Goal: Transaction & Acquisition: Purchase product/service

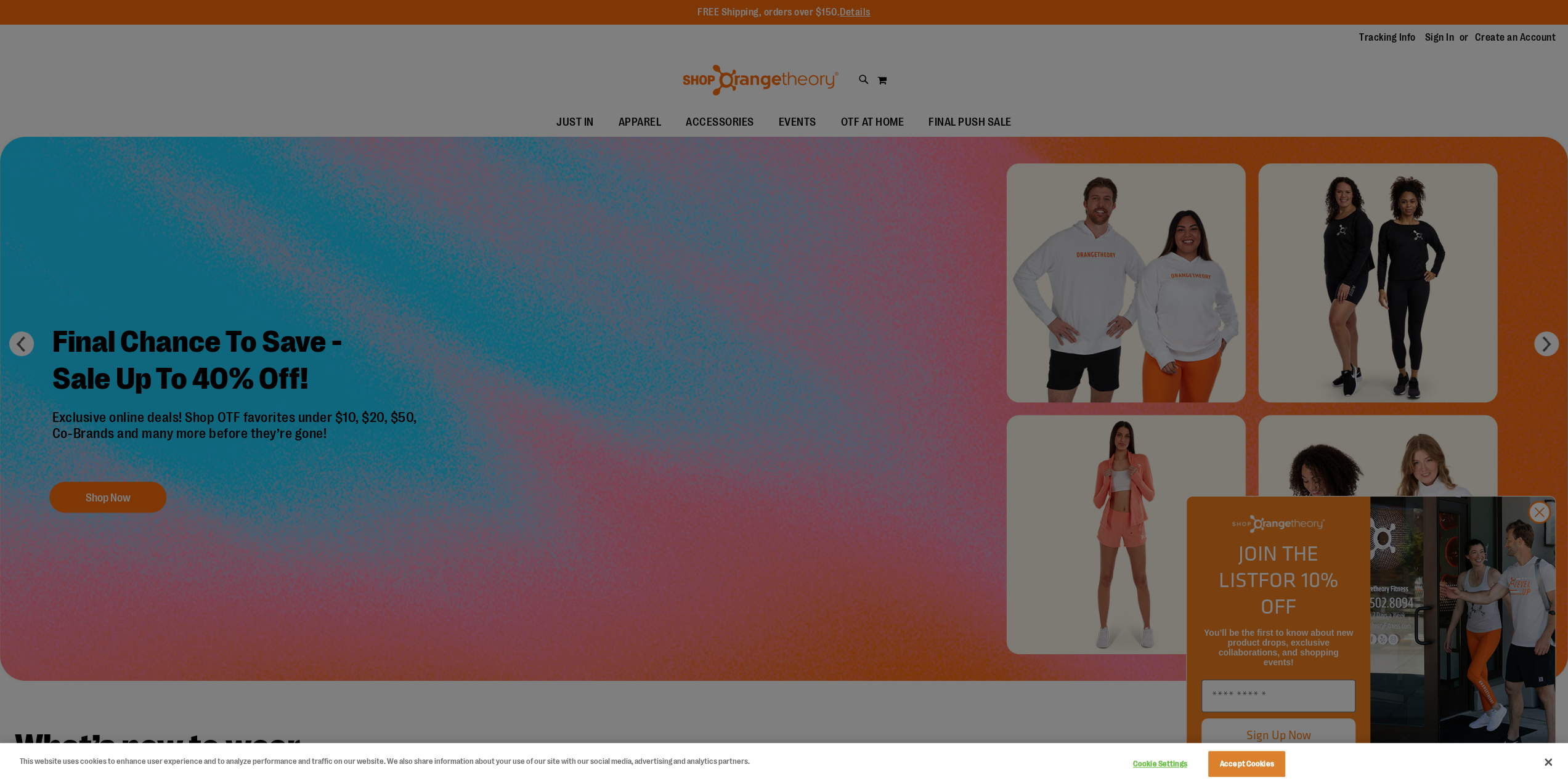
click at [1529, 530] on div at bounding box center [784, 391] width 1568 height 783
click at [1532, 535] on div at bounding box center [784, 391] width 1568 height 783
click at [1539, 534] on div at bounding box center [784, 391] width 1568 height 783
click at [1536, 534] on div at bounding box center [784, 391] width 1568 height 783
click at [1246, 762] on button "Accept Cookies" at bounding box center [1246, 763] width 77 height 26
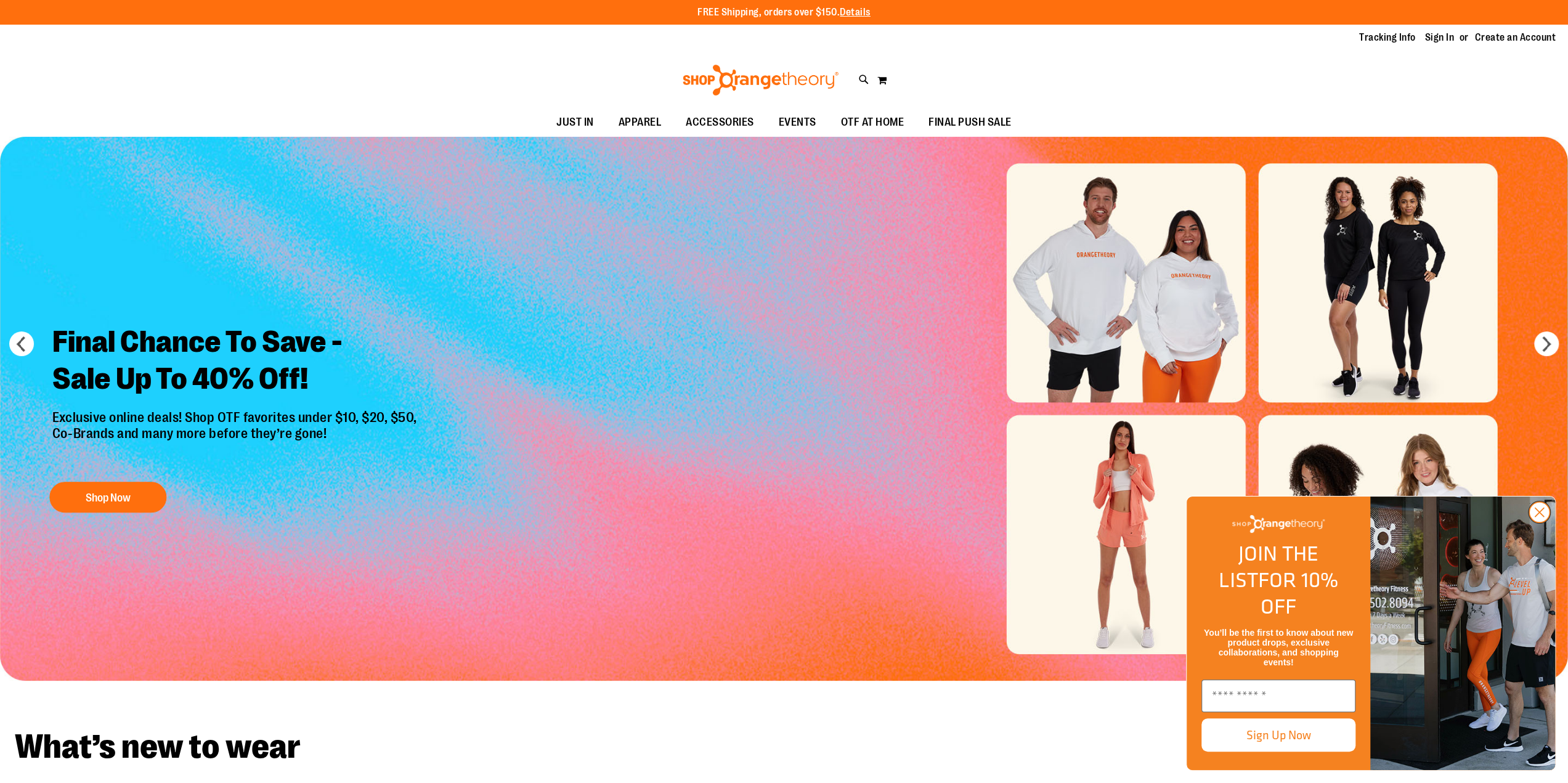
click at [1535, 523] on circle "Close dialog" at bounding box center [1539, 512] width 21 height 21
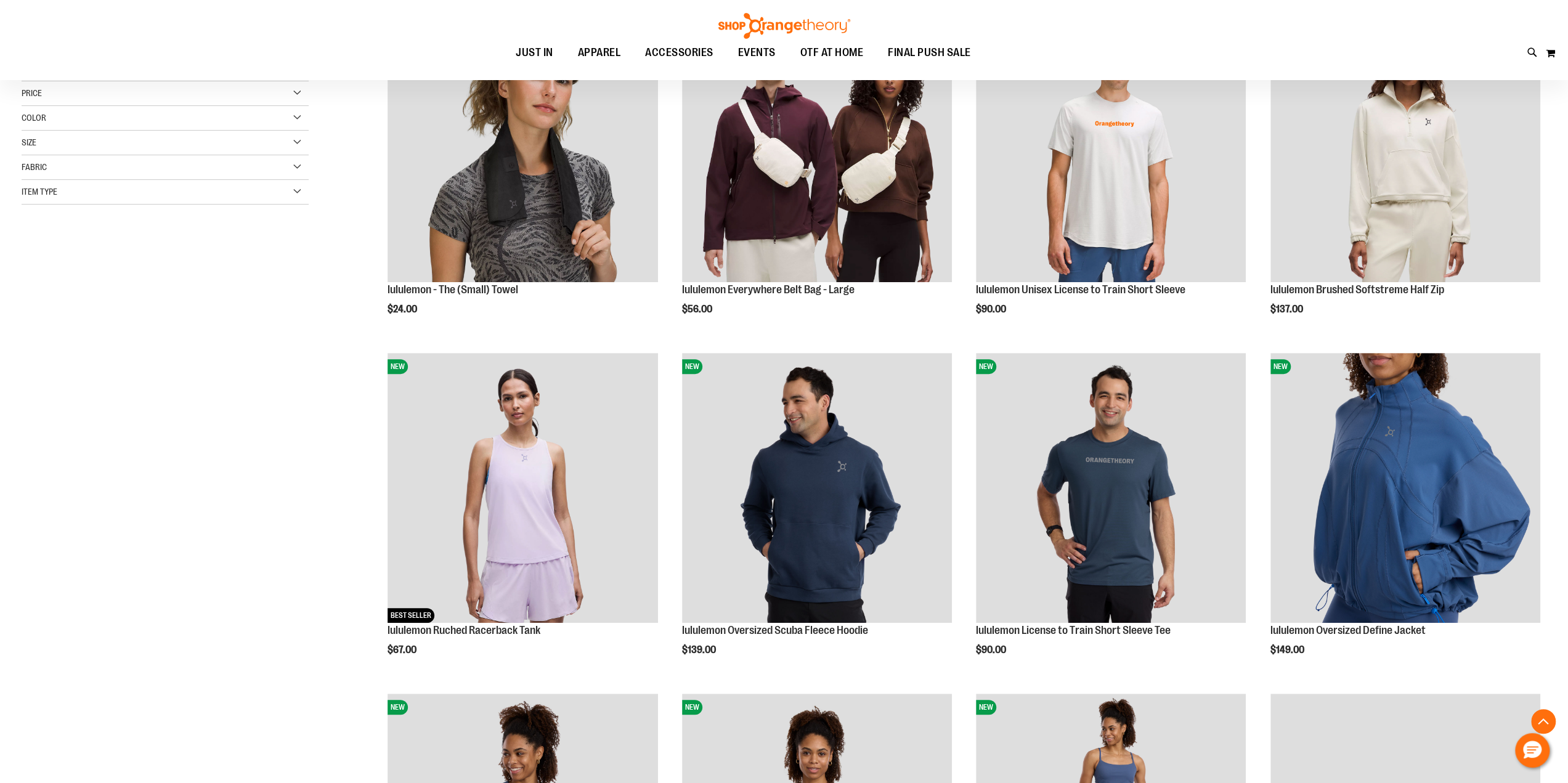
scroll to position [320, 0]
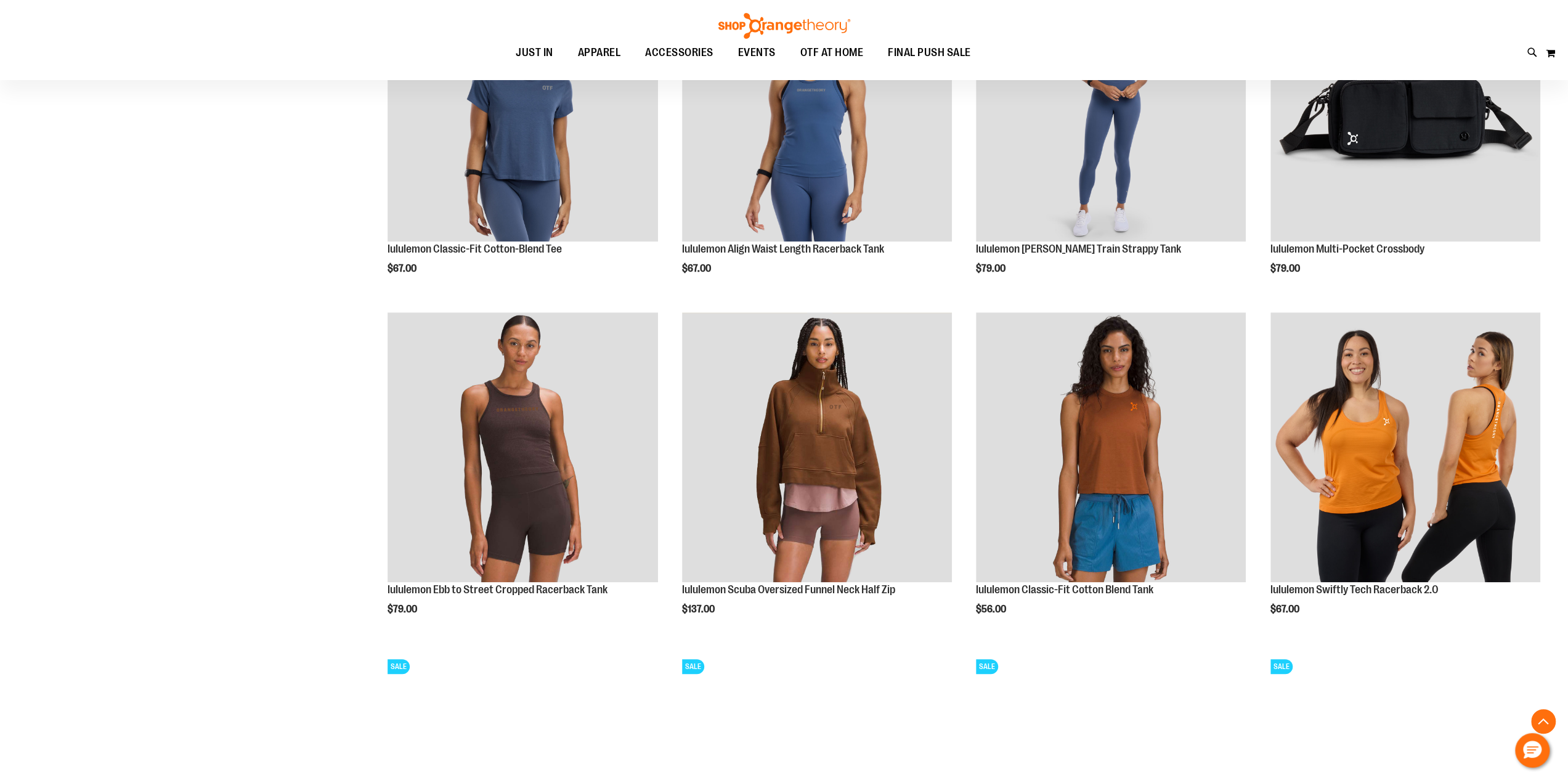
scroll to position [1016, 0]
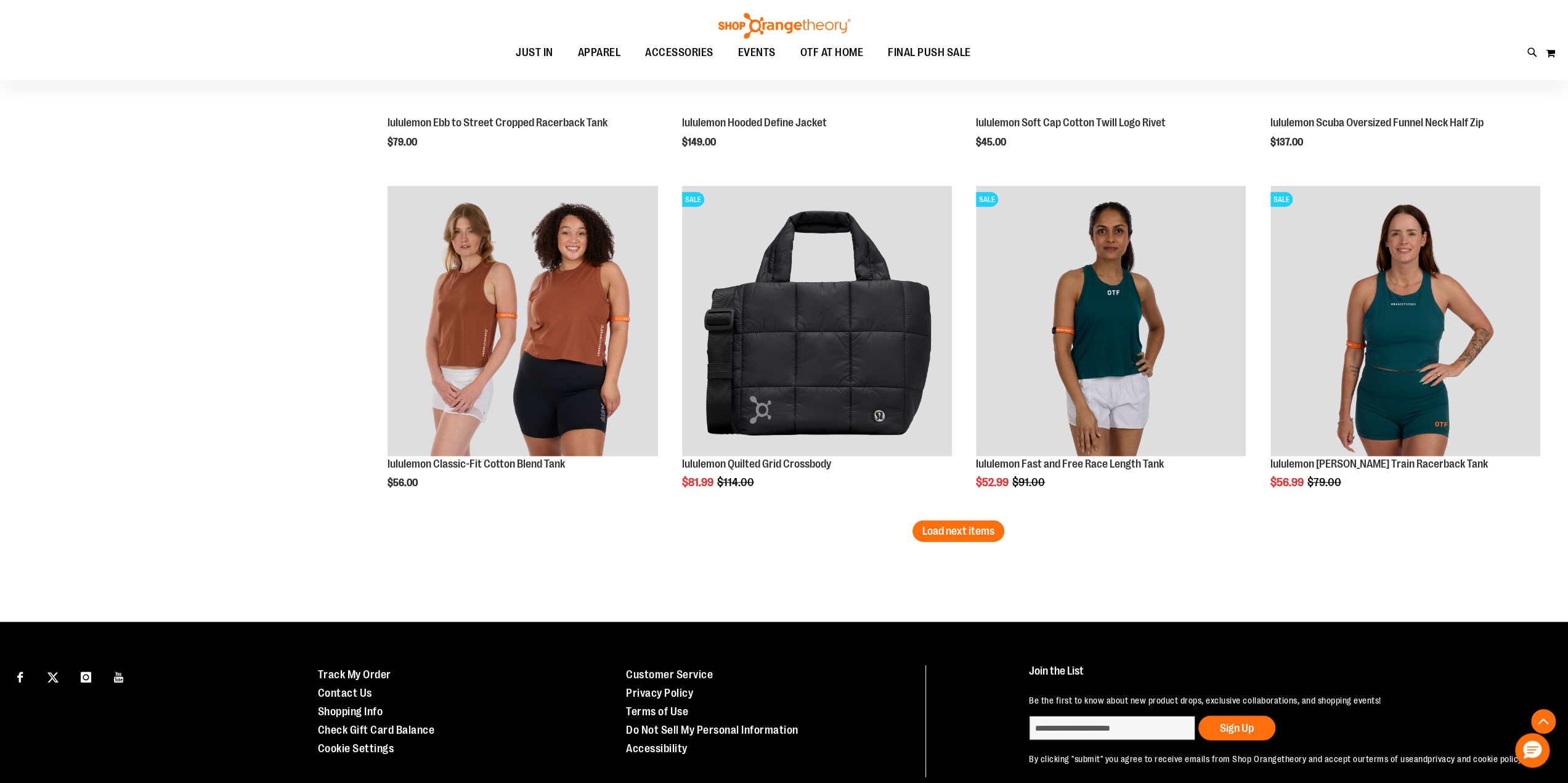
scroll to position [2794, 0]
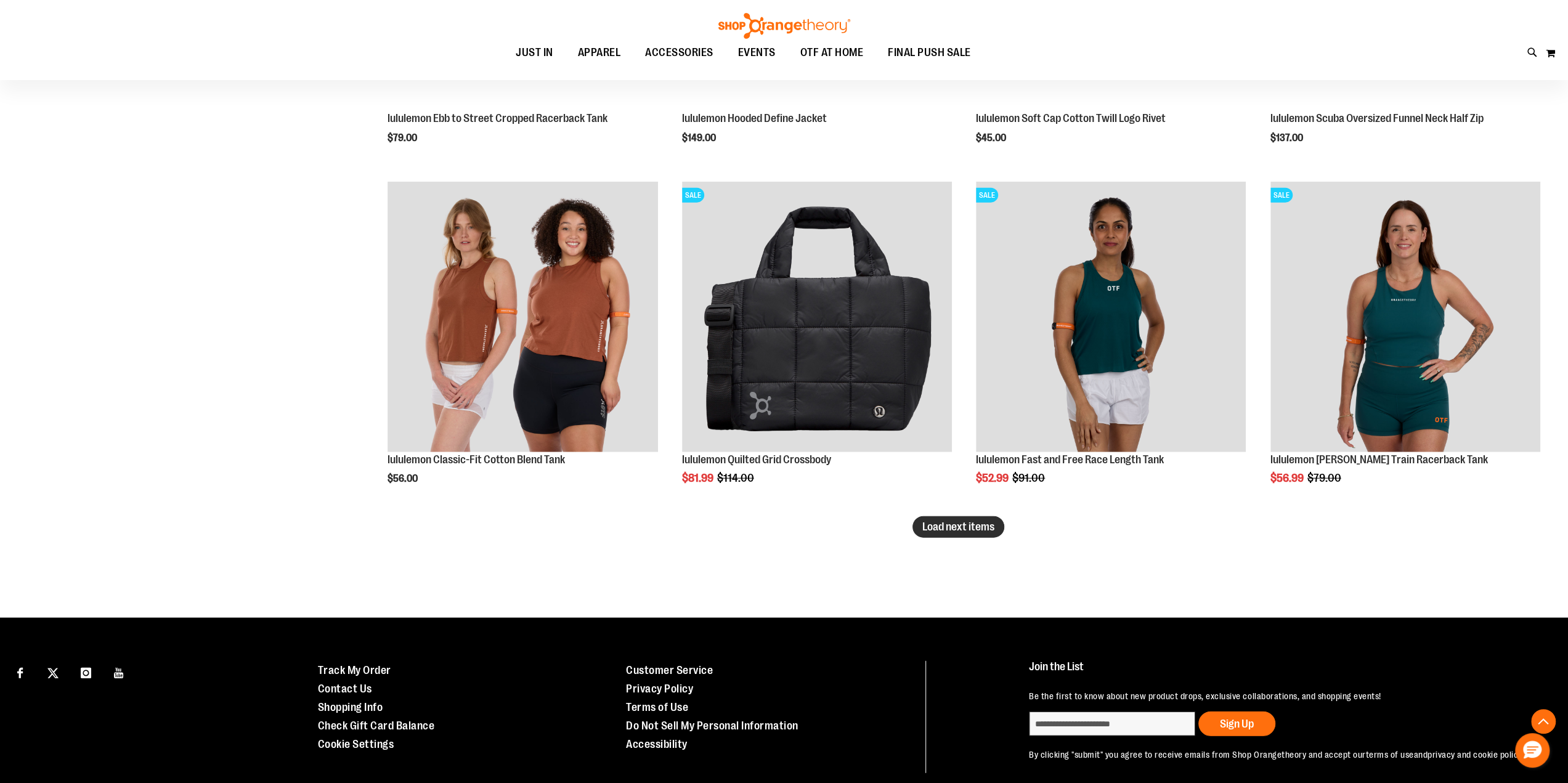
click at [999, 524] on button "Load next items" at bounding box center [958, 526] width 92 height 21
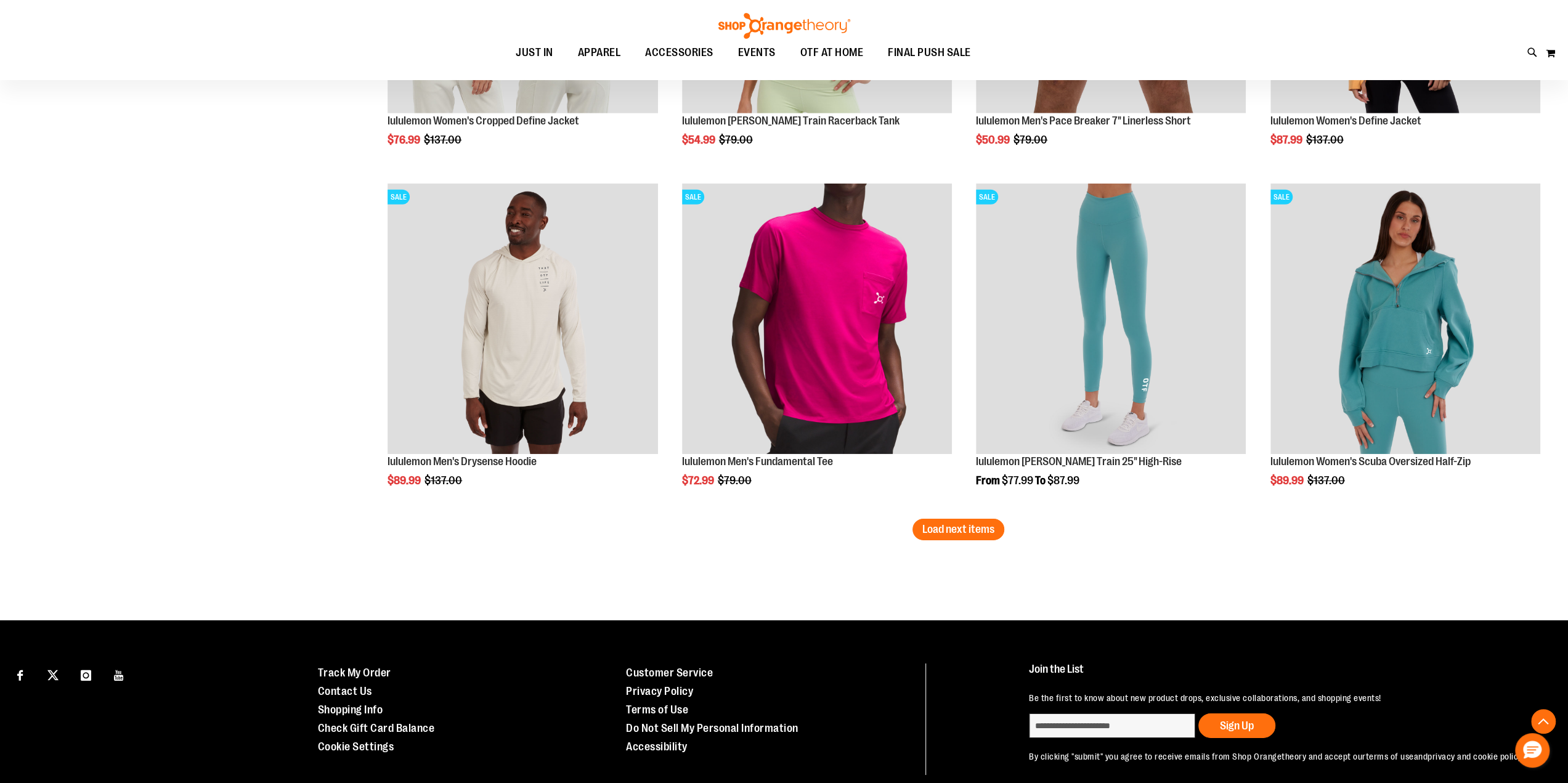
scroll to position [3826, 0]
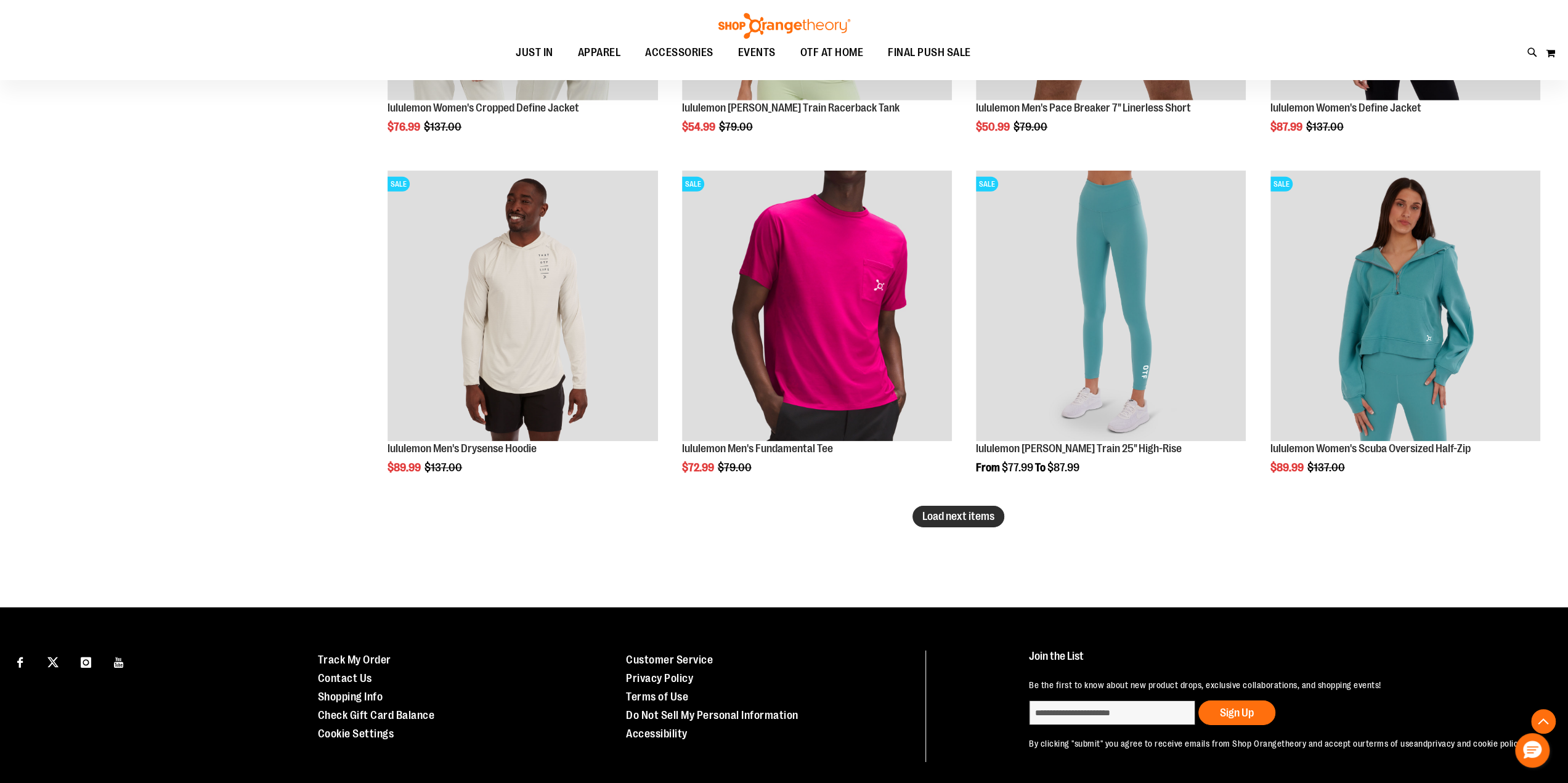
drag, startPoint x: 999, startPoint y: 508, endPoint x: 989, endPoint y: 511, distance: 10.4
click at [997, 508] on button "Load next items" at bounding box center [958, 516] width 92 height 21
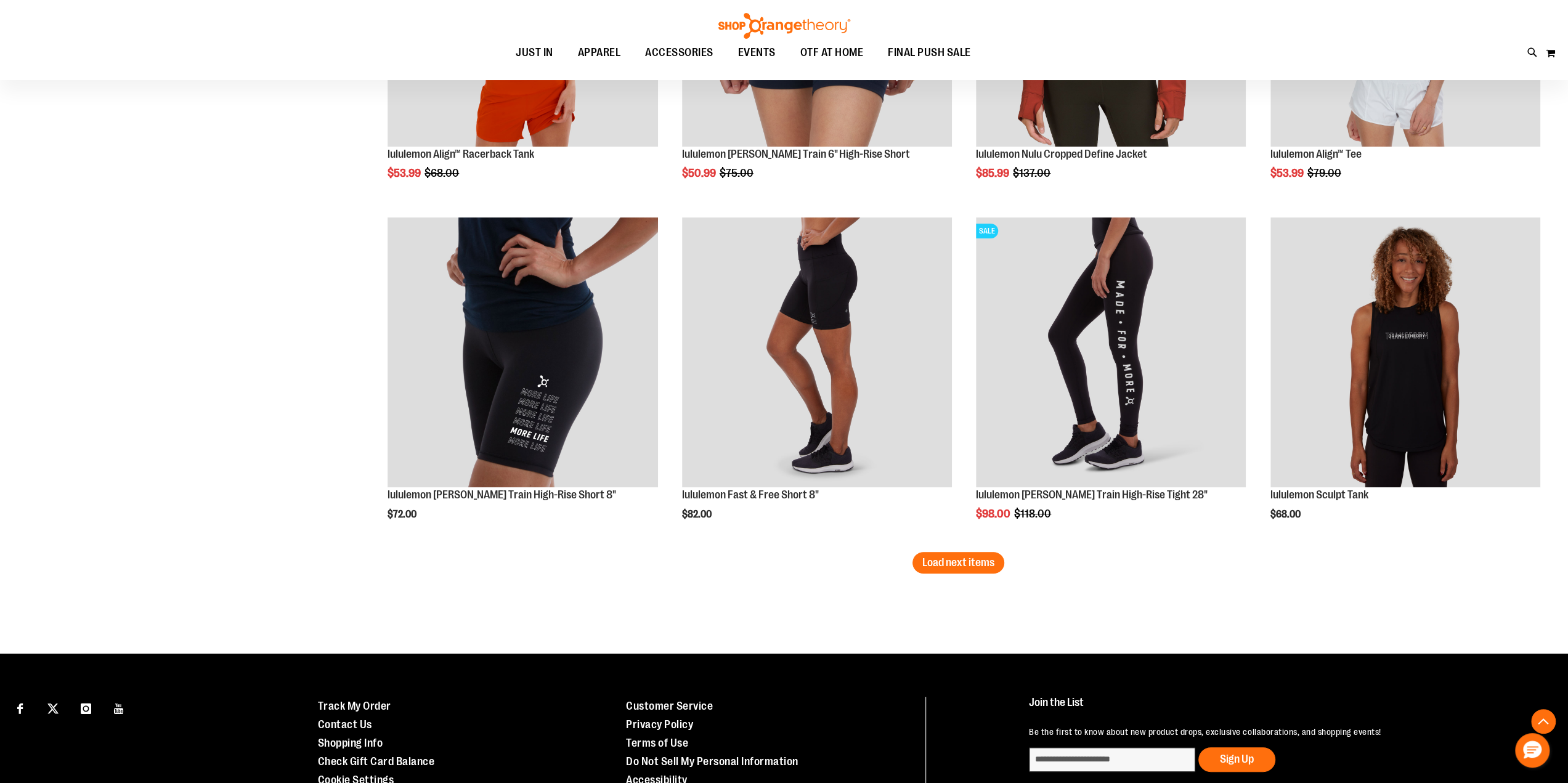
scroll to position [4833, 0]
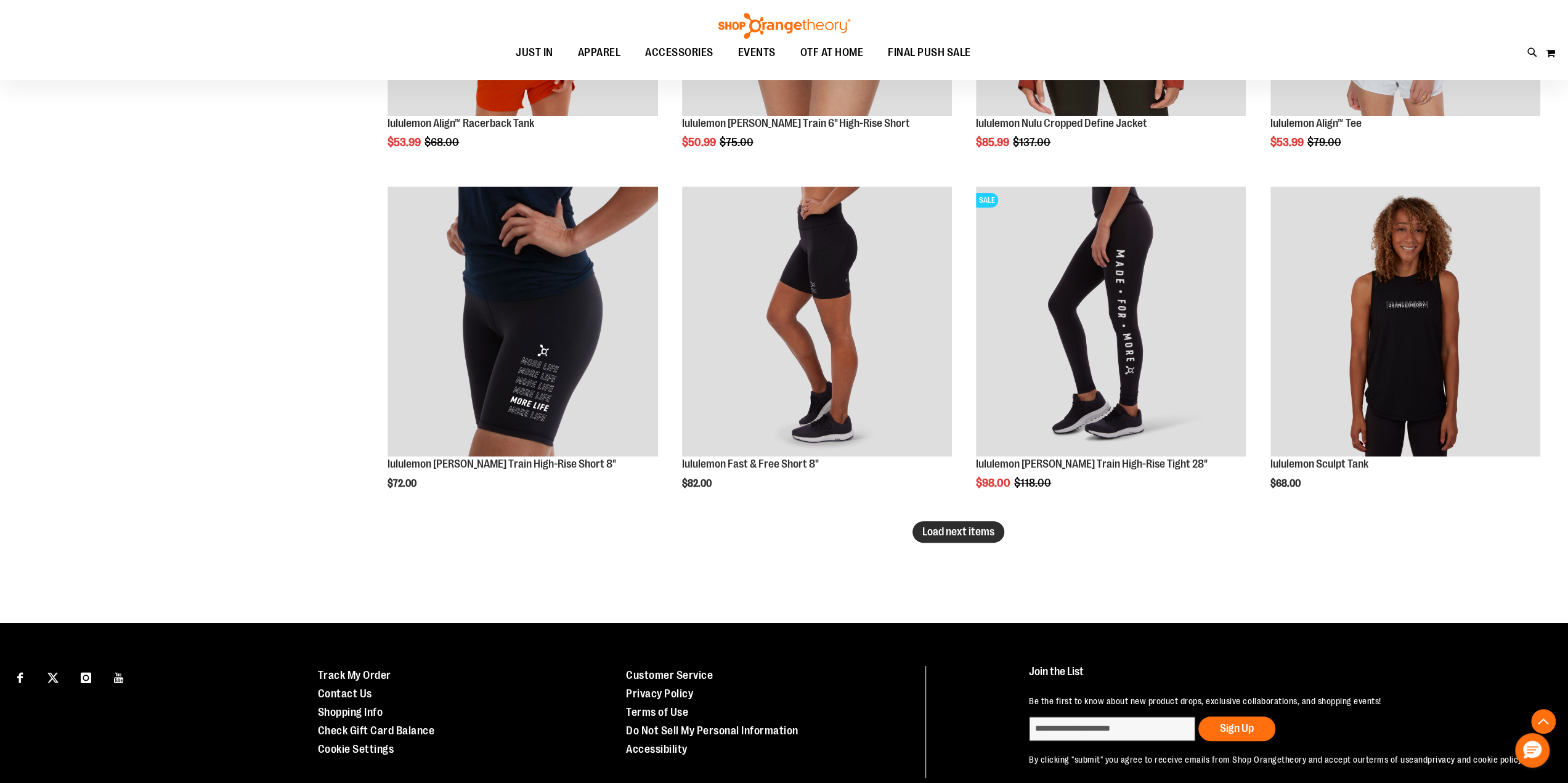
click at [991, 538] on button "Load next items" at bounding box center [958, 531] width 92 height 21
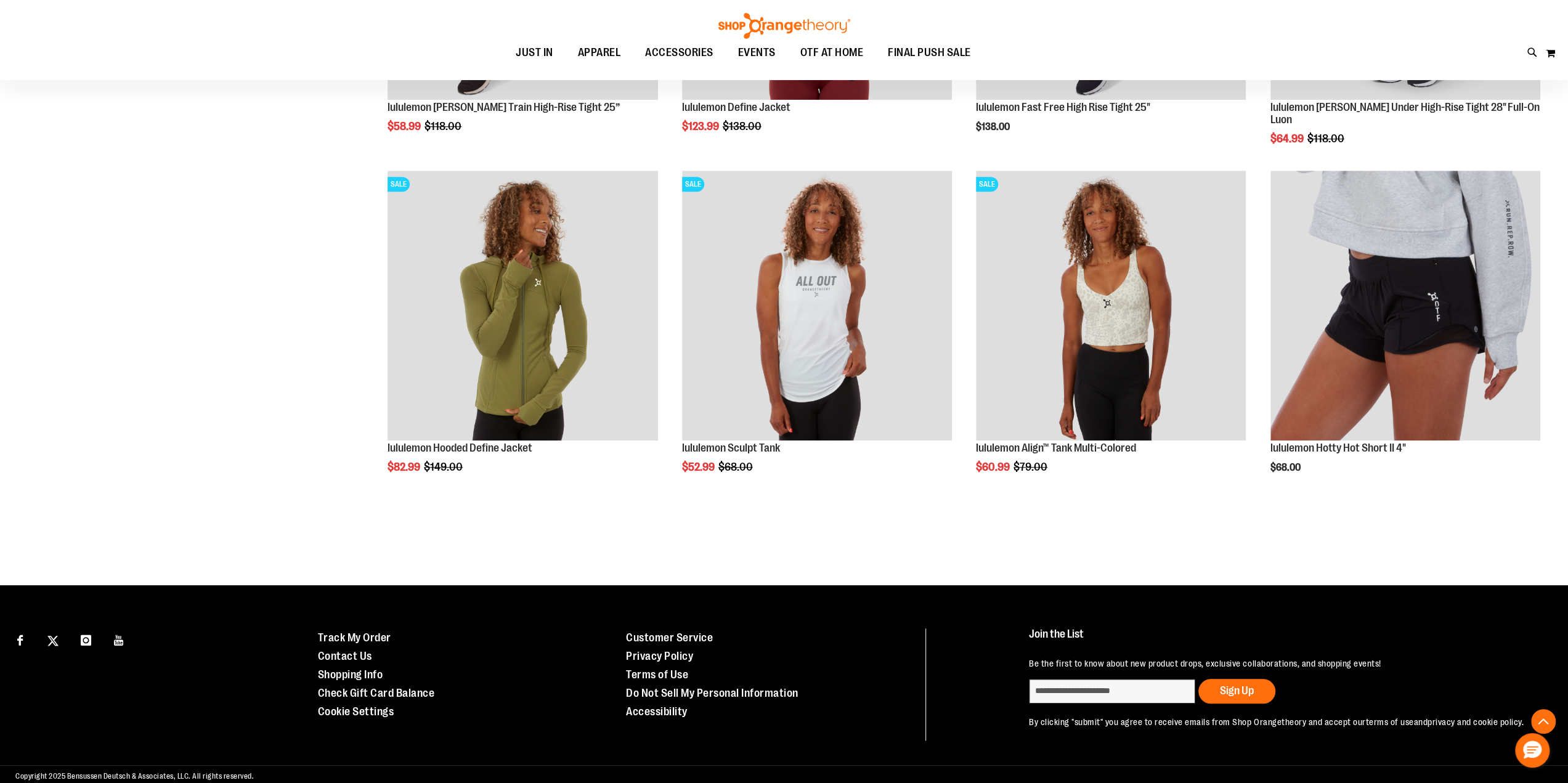
scroll to position [5548, 0]
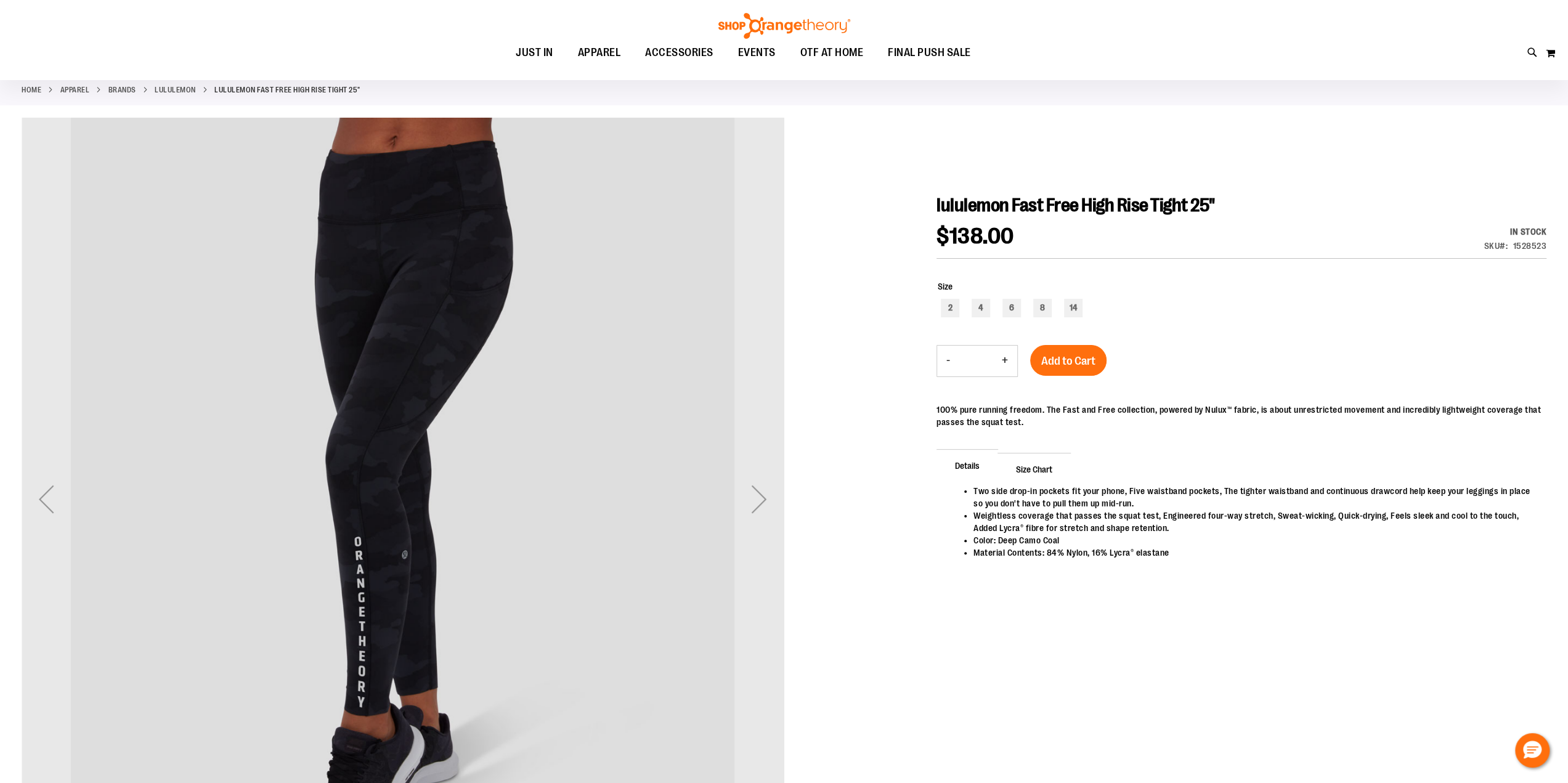
scroll to position [52, 0]
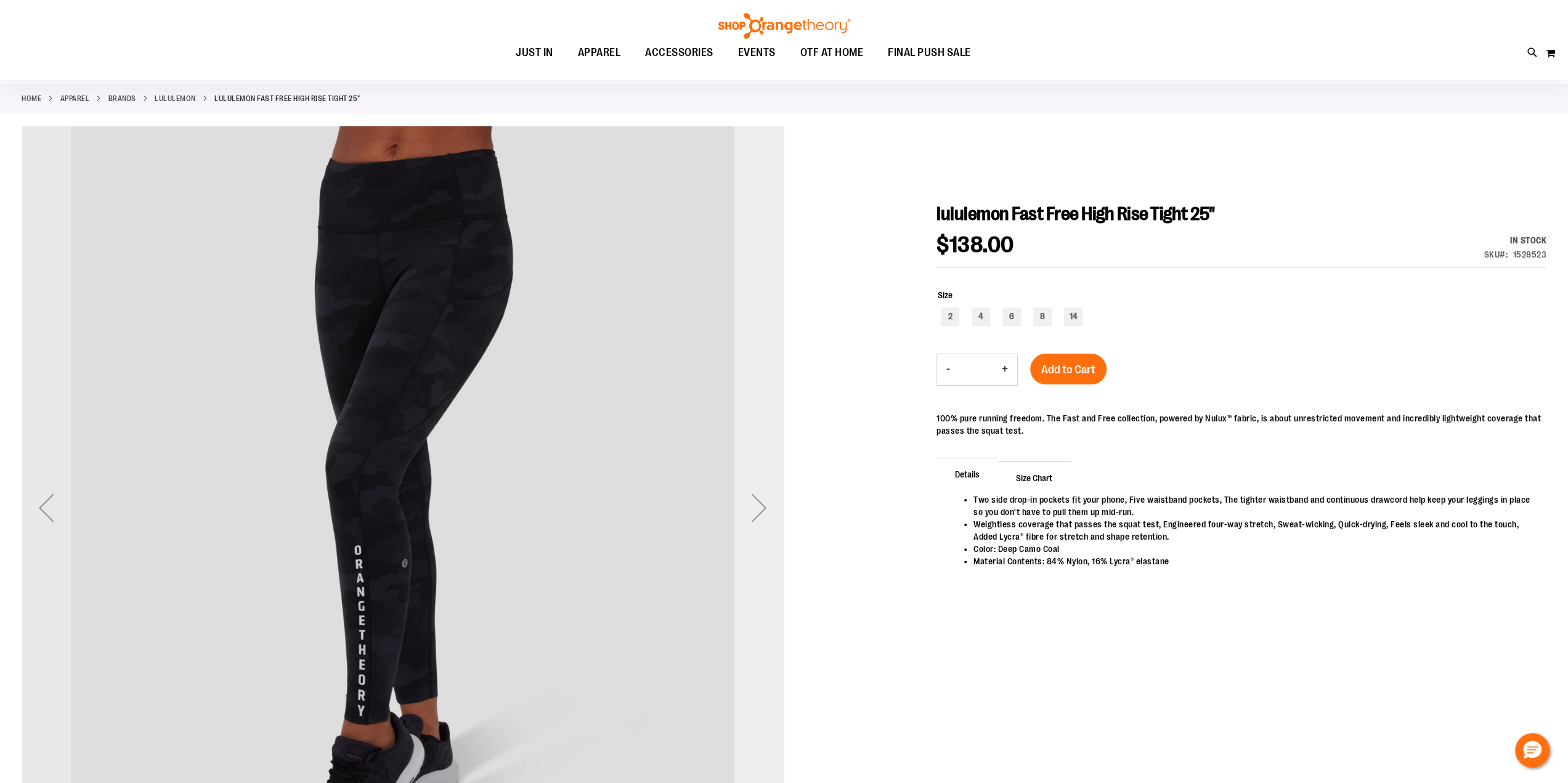
click at [767, 517] on div "Next" at bounding box center [759, 507] width 49 height 49
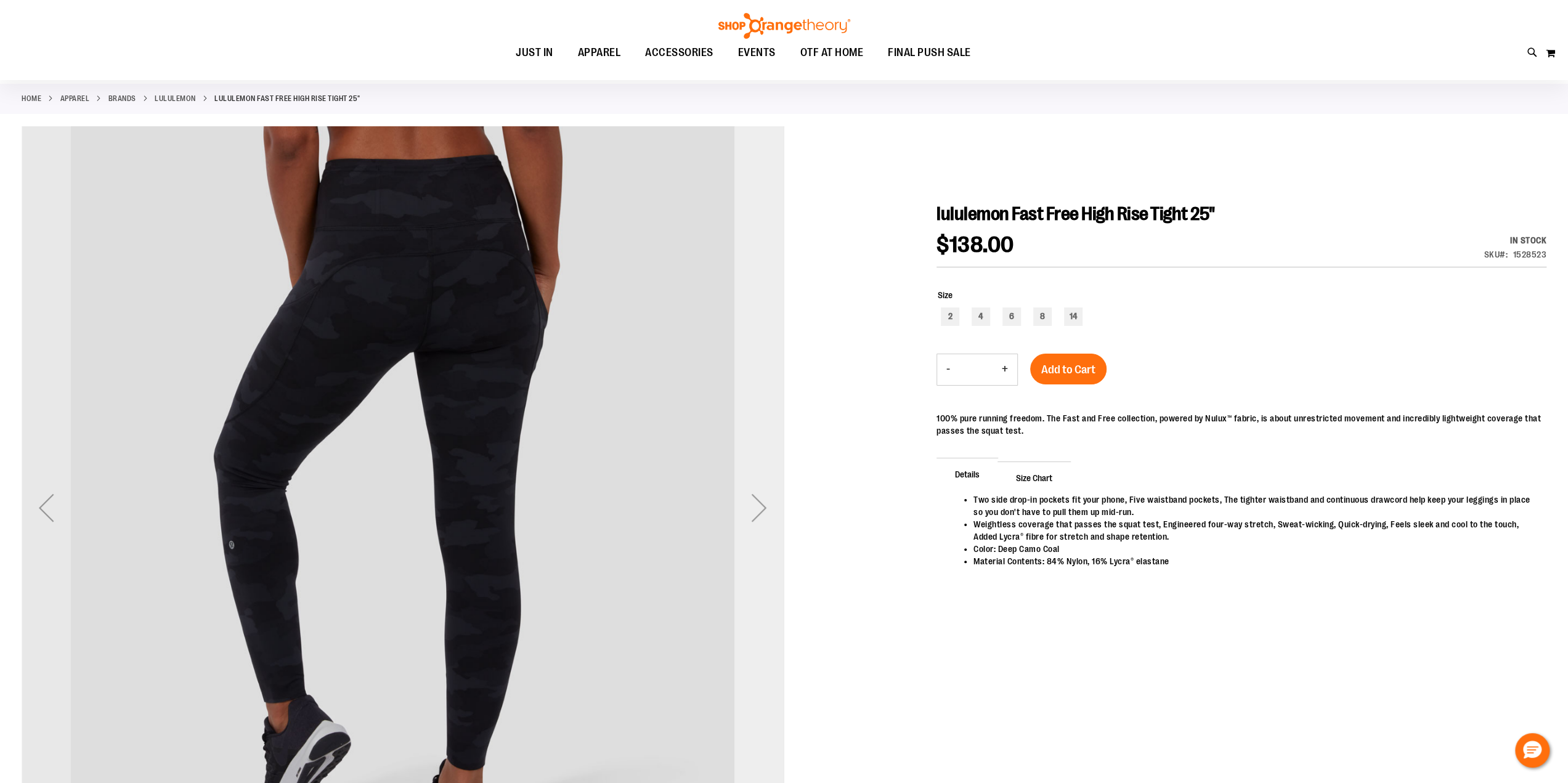
click at [767, 517] on div "Next" at bounding box center [759, 507] width 49 height 49
